Goal: Manage account settings

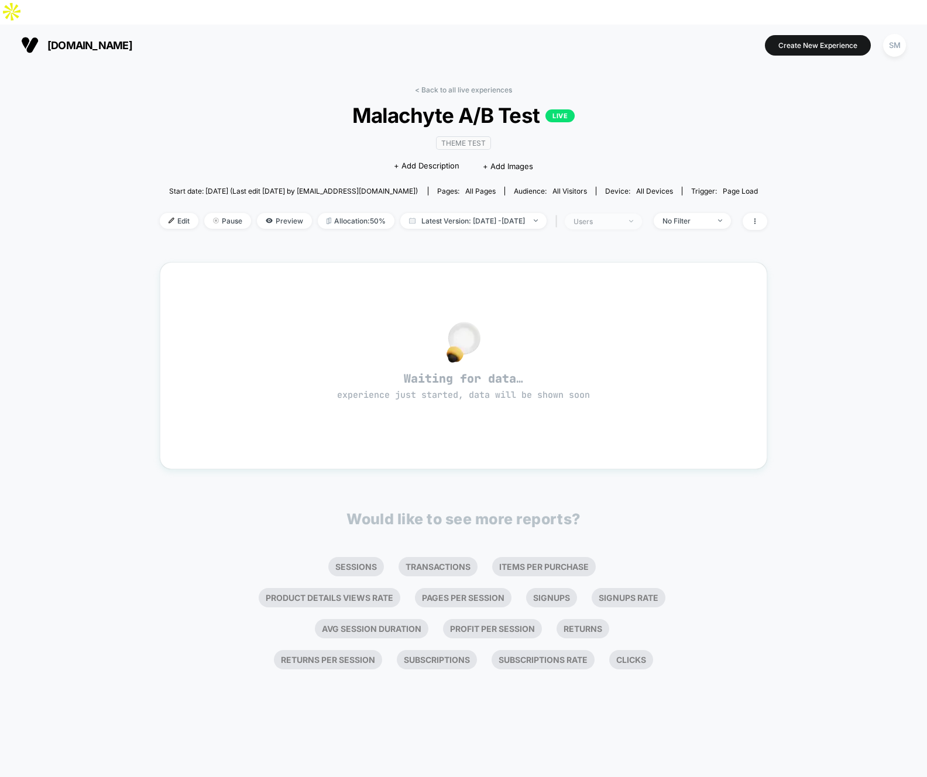
click at [612, 217] on div "users" at bounding box center [597, 221] width 47 height 9
click at [551, 238] on div at bounding box center [549, 240] width 9 height 9
click at [607, 315] on button "Save" at bounding box center [613, 320] width 139 height 19
